Goal: Communication & Community: Ask a question

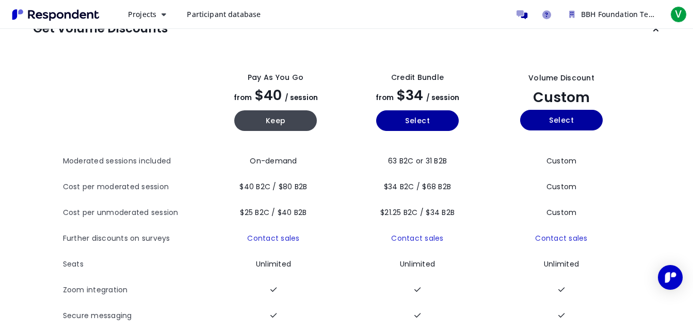
scroll to position [101, 0]
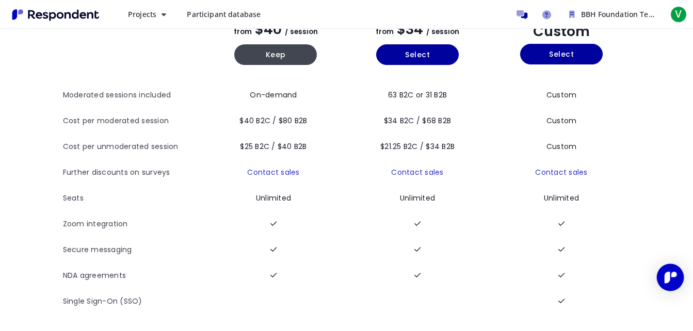
click at [666, 282] on img "Open Intercom Messenger" at bounding box center [670, 277] width 13 height 13
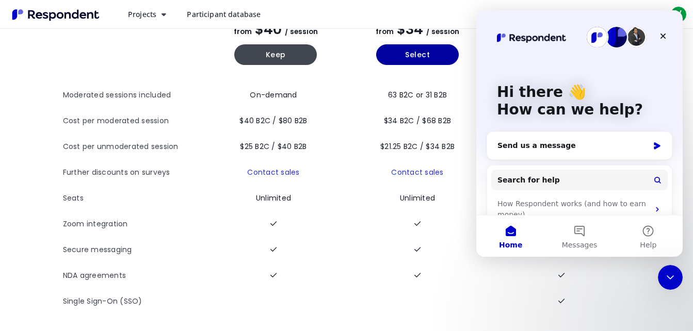
scroll to position [0, 0]
click at [652, 139] on div "Send us a message" at bounding box center [579, 145] width 185 height 27
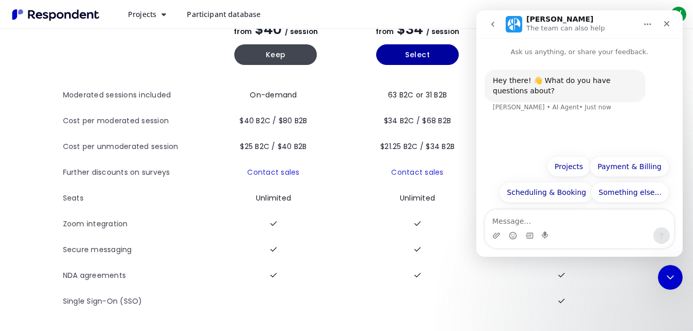
click at [565, 220] on textarea "Message…" at bounding box center [579, 219] width 189 height 18
click at [566, 225] on textarea "i am to be in focus grou" at bounding box center [579, 219] width 189 height 18
type textarea "i am to be in focus group"
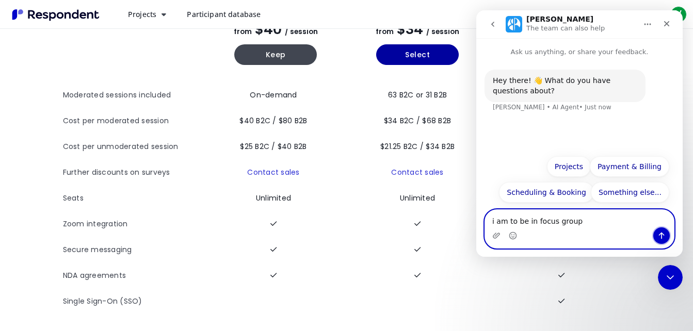
click at [665, 238] on icon "Send a message…" at bounding box center [662, 236] width 8 height 8
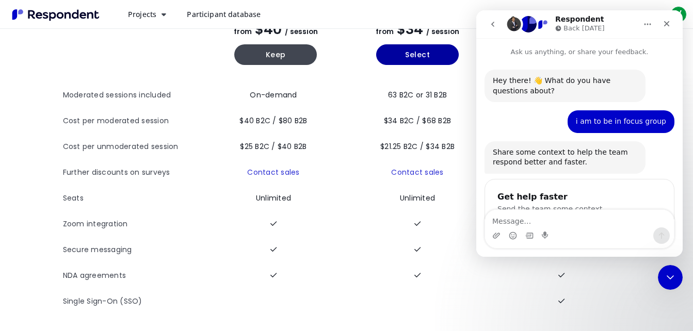
scroll to position [77, 0]
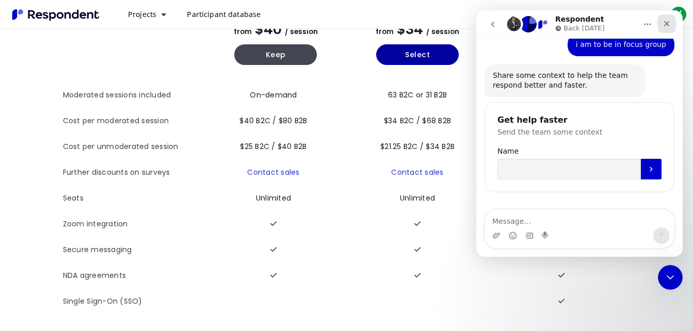
click at [669, 26] on icon "Close" at bounding box center [668, 24] width 6 height 6
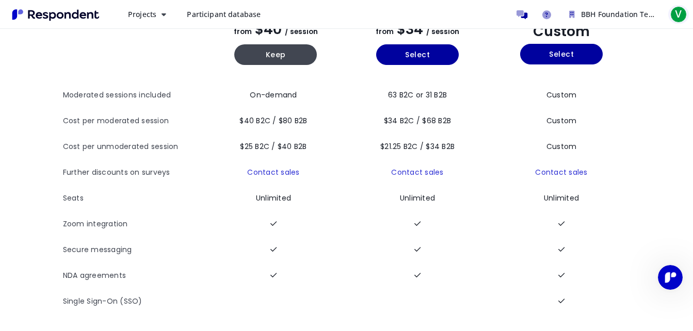
click at [682, 14] on span "V" at bounding box center [679, 14] width 17 height 17
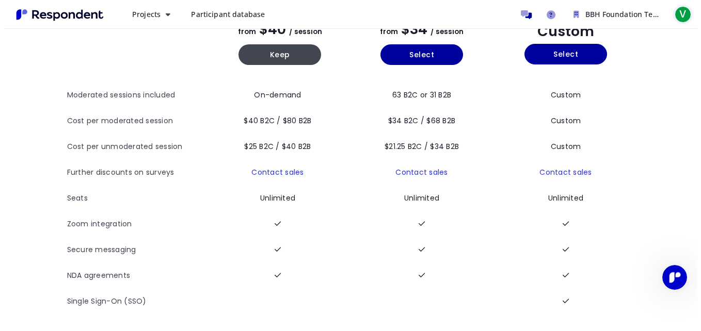
scroll to position [0, 0]
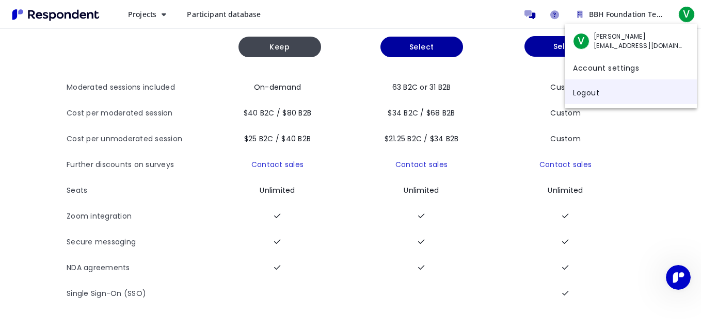
click at [588, 91] on link "Logout" at bounding box center [631, 92] width 132 height 25
